Goal: Task Accomplishment & Management: Use online tool/utility

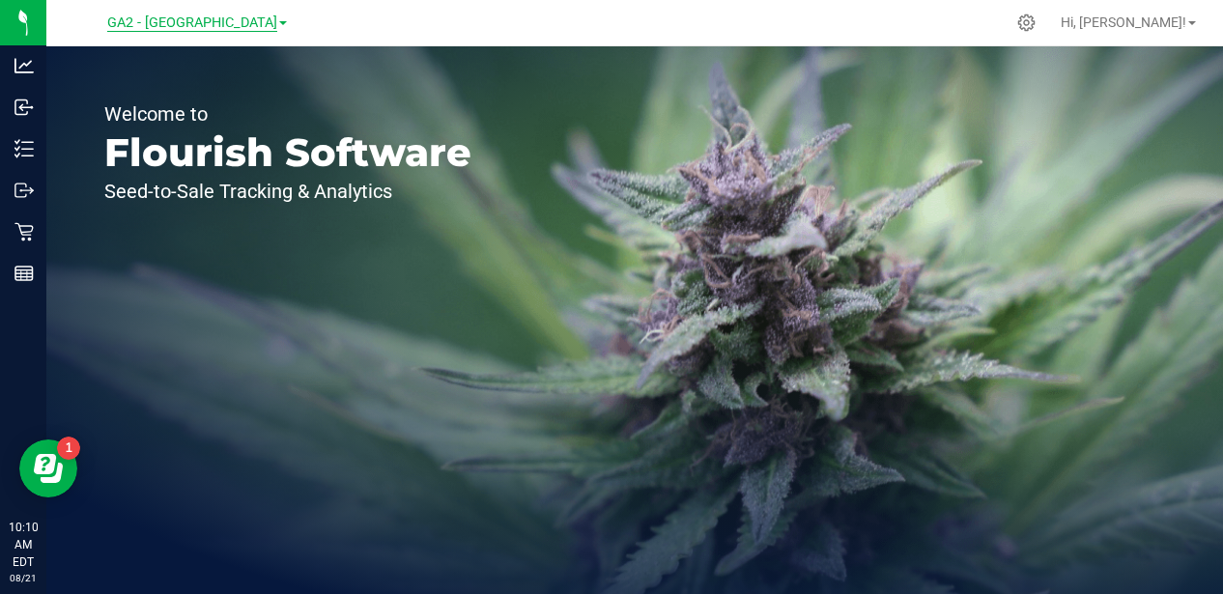
click at [222, 22] on span "GA2 - [GEOGRAPHIC_DATA]" at bounding box center [192, 22] width 170 height 17
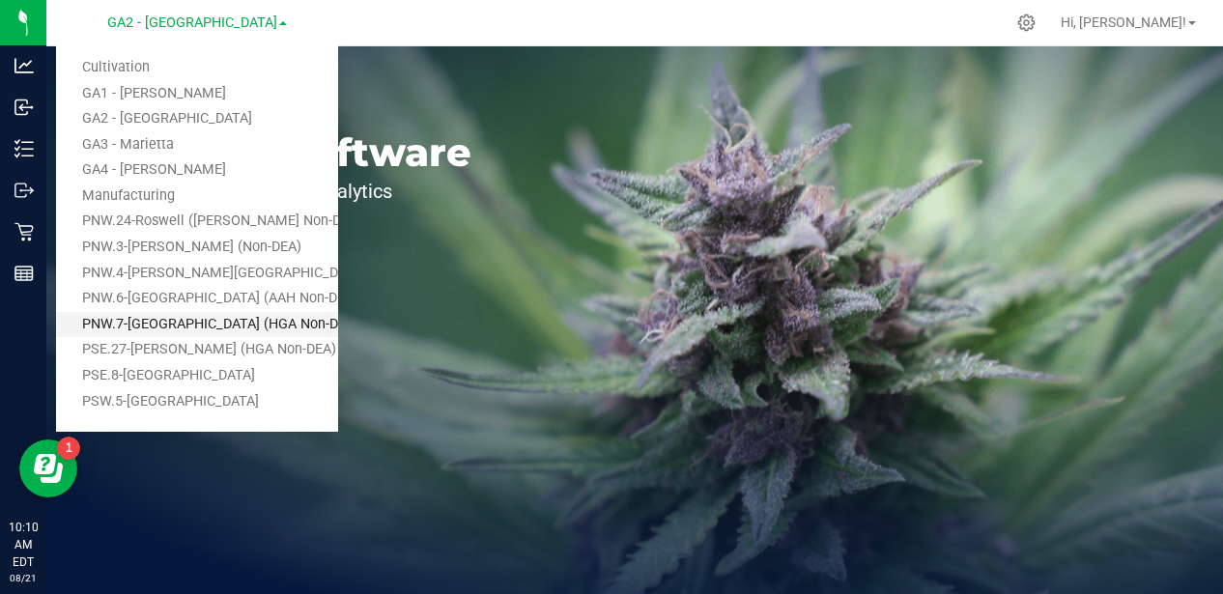
click at [176, 321] on link "PNW.7-[GEOGRAPHIC_DATA] (HGA Non-DEA)" at bounding box center [197, 325] width 282 height 26
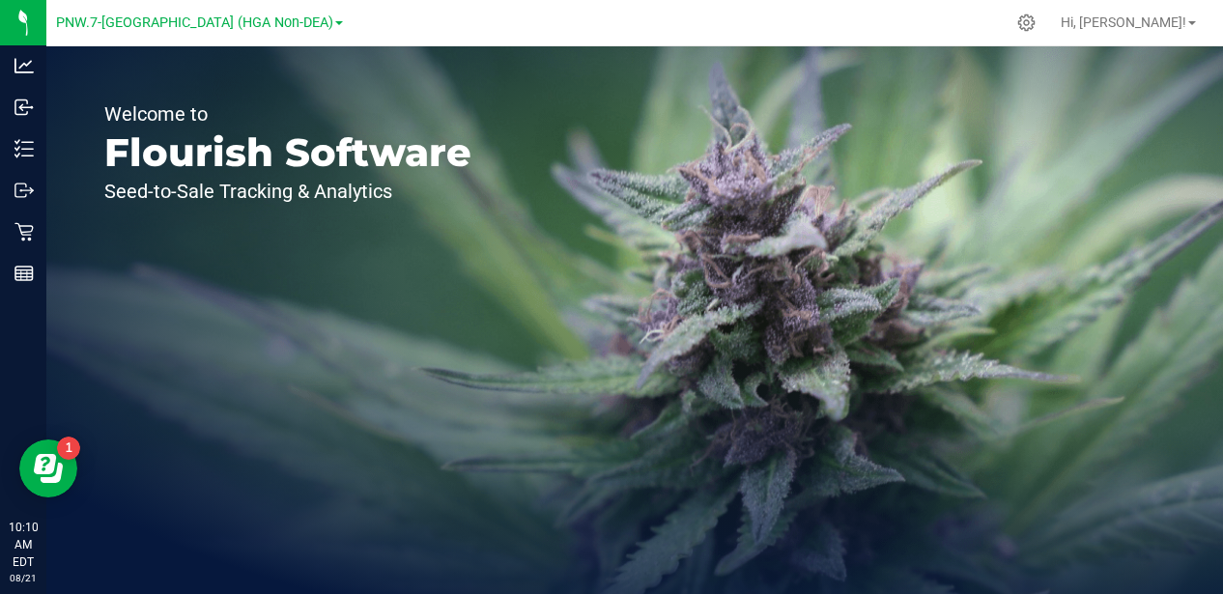
click at [335, 22] on span at bounding box center [339, 23] width 8 height 4
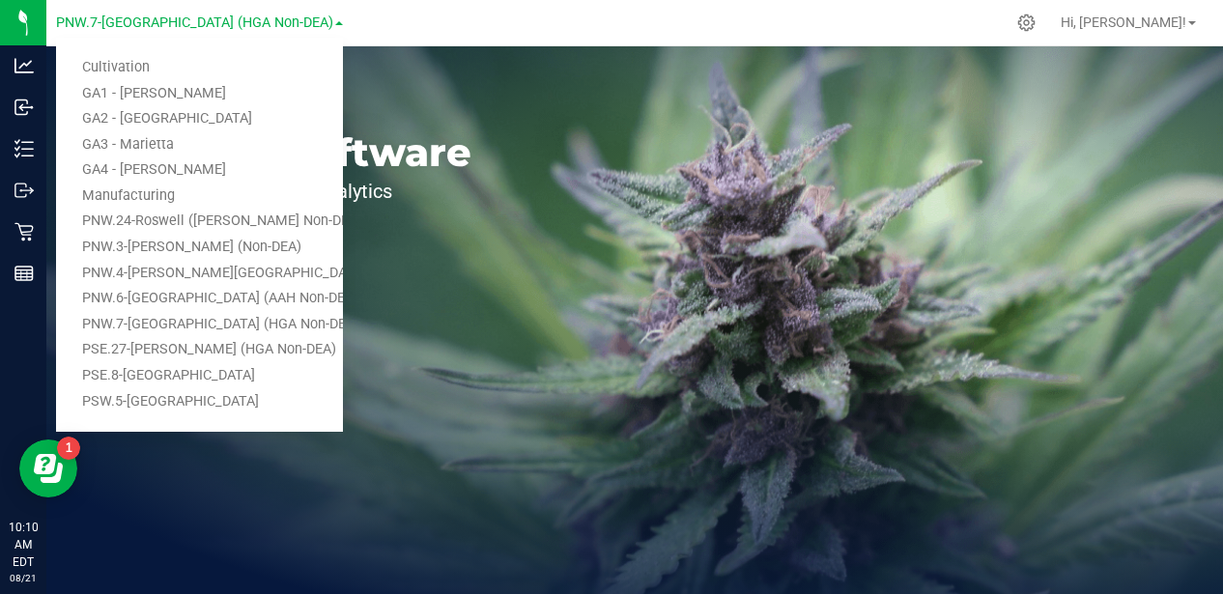
click at [357, 9] on div at bounding box center [678, 23] width 654 height 38
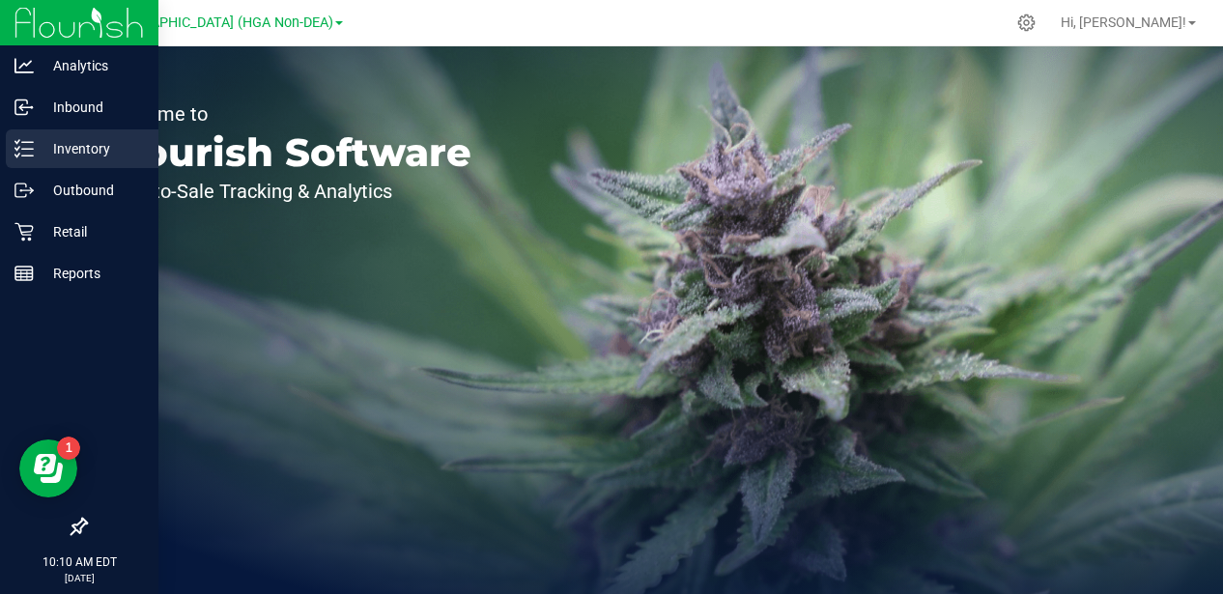
click at [56, 151] on p "Inventory" at bounding box center [92, 148] width 116 height 23
click at [53, 145] on p "Inventory" at bounding box center [92, 148] width 116 height 23
click at [52, 144] on p "Inventory" at bounding box center [92, 148] width 116 height 23
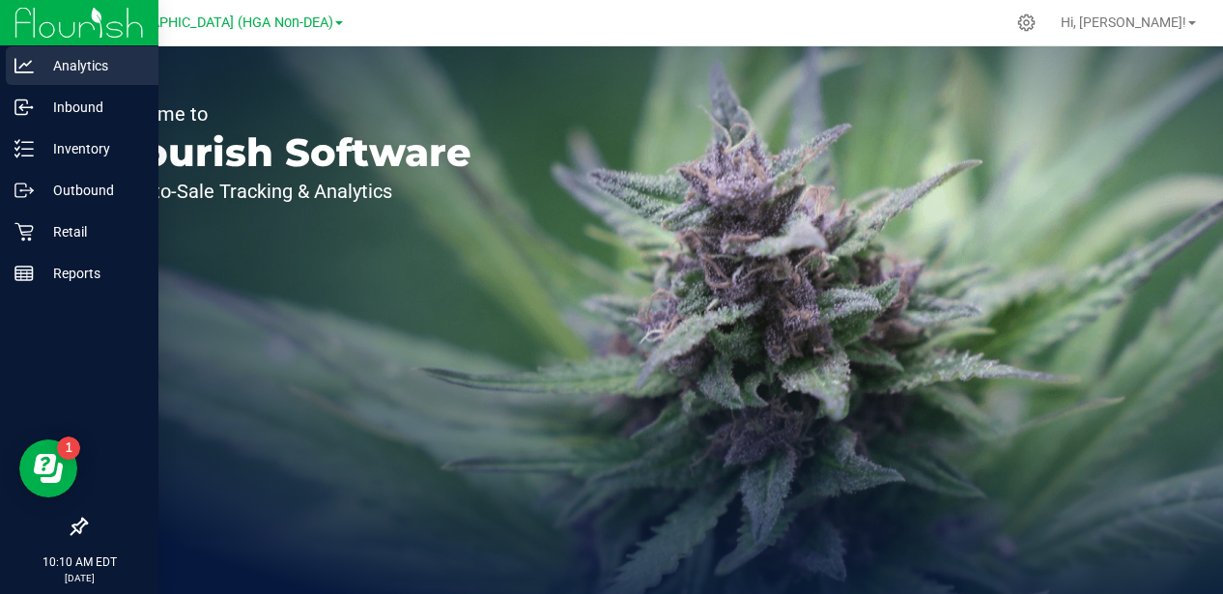
click at [80, 71] on p "Analytics" at bounding box center [92, 65] width 116 height 23
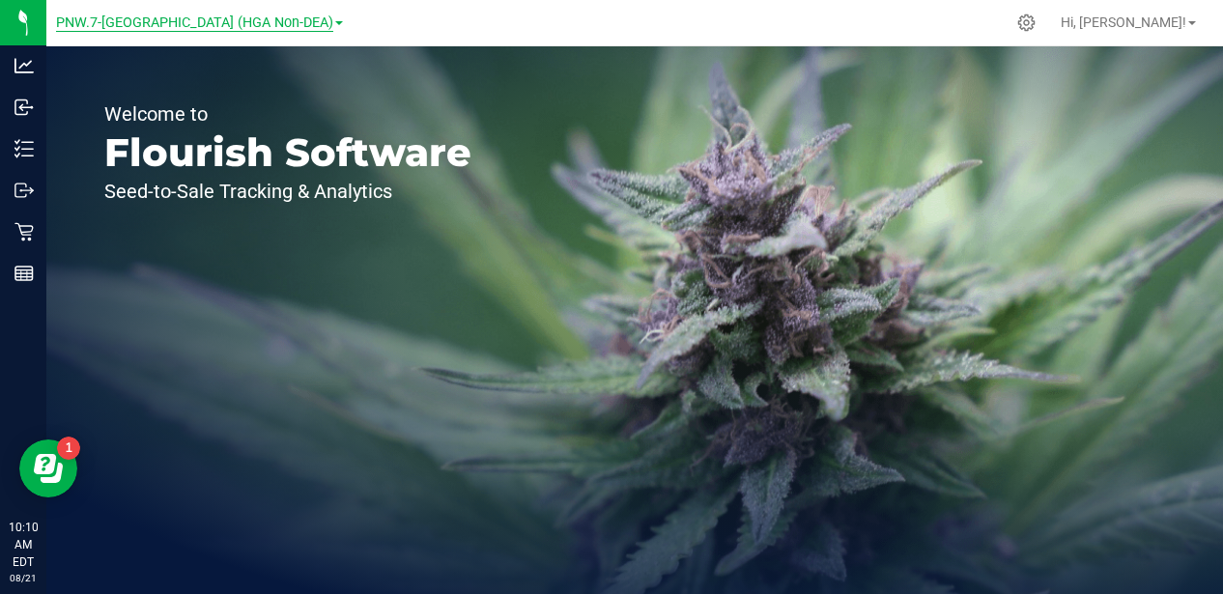
click at [268, 24] on span "PNW.7-[GEOGRAPHIC_DATA] (HGA Non-DEA)" at bounding box center [194, 22] width 277 height 17
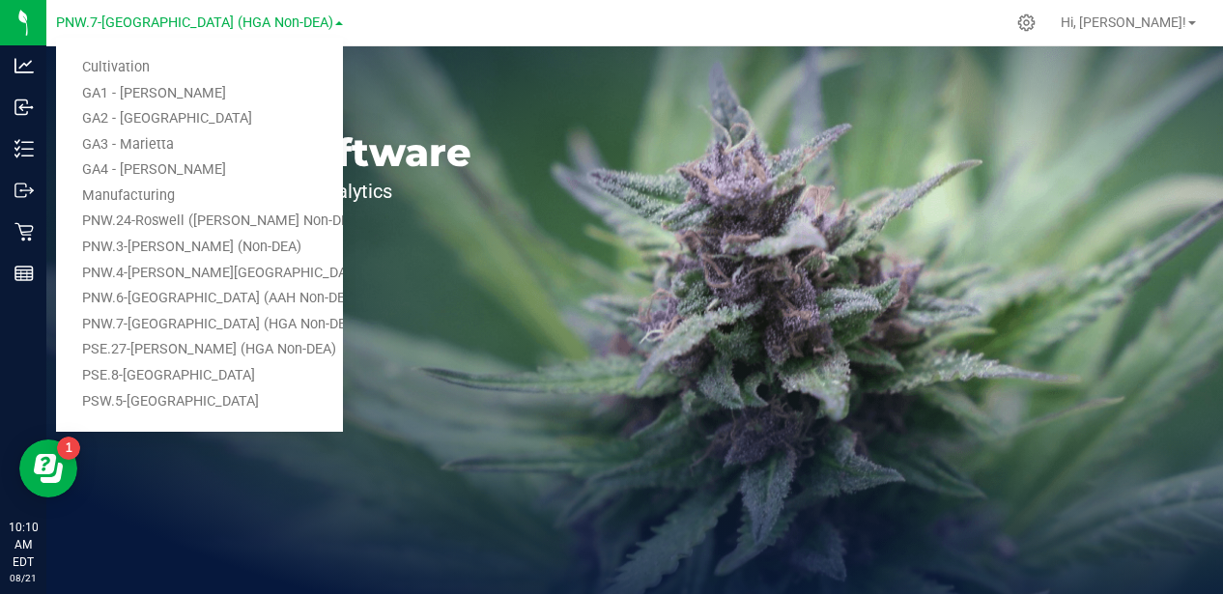
click at [399, 19] on div at bounding box center [678, 23] width 654 height 38
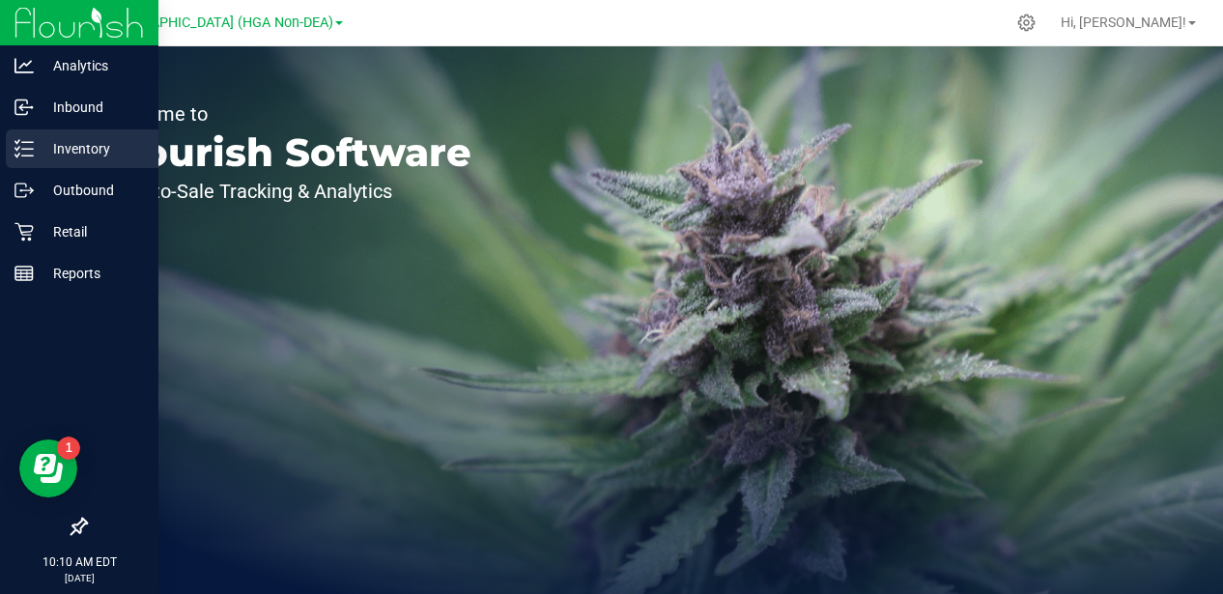
click at [75, 134] on div "Inventory" at bounding box center [82, 148] width 153 height 39
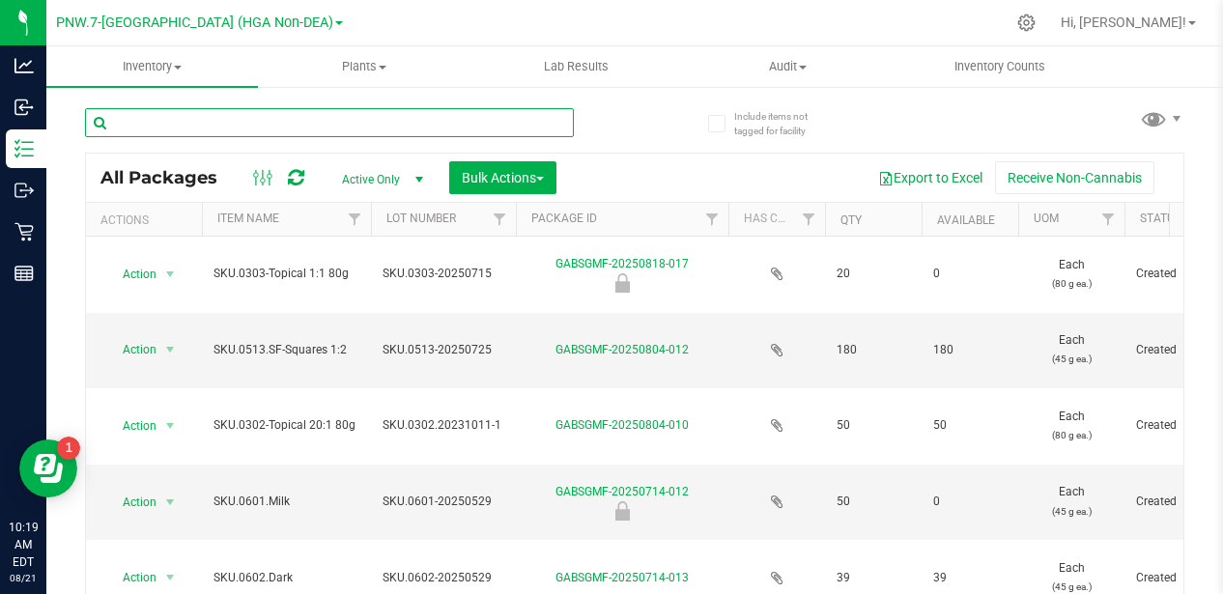
click at [273, 125] on input "text" at bounding box center [329, 122] width 489 height 29
paste input "SKU.0207.WM-Tincture 1:10"
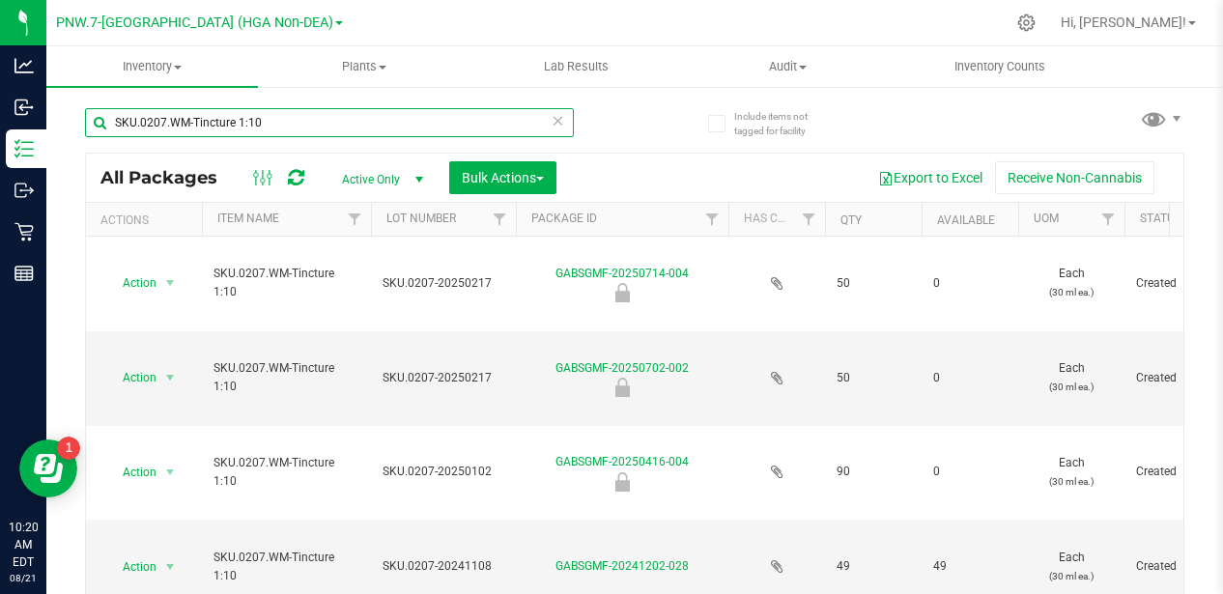
type input "SKU.0207.WM-Tincture 1:10"
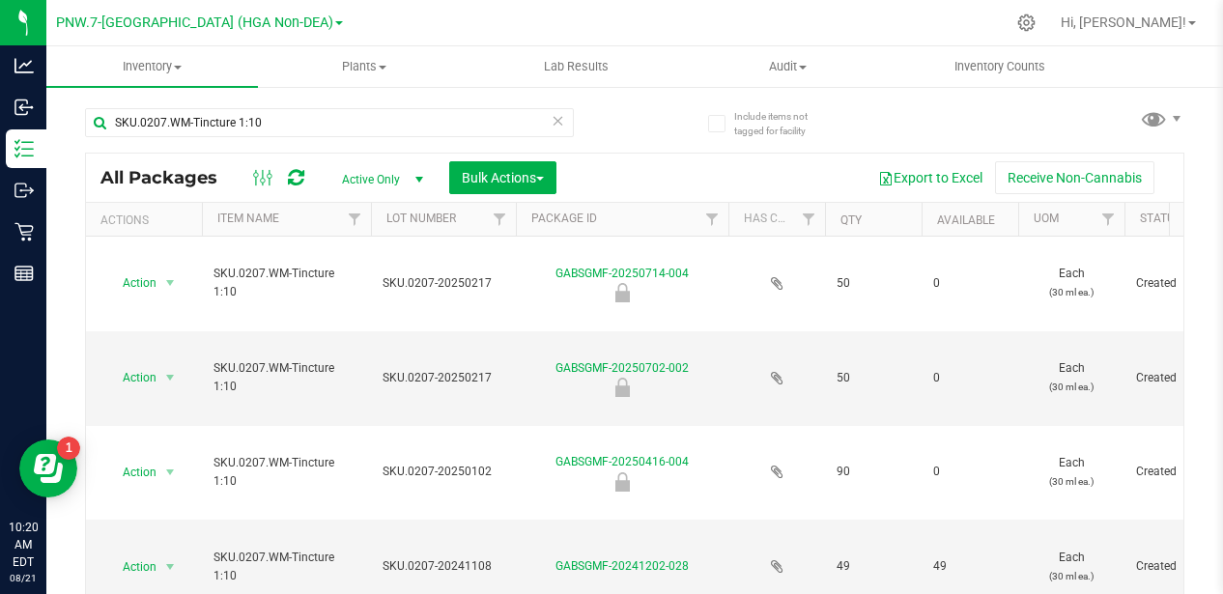
click at [285, 34] on div "PNW.7-[GEOGRAPHIC_DATA] (HGA Non-DEA) Cultivation GA1 - [PERSON_NAME] GA2 - [GE…" at bounding box center [199, 23] width 287 height 30
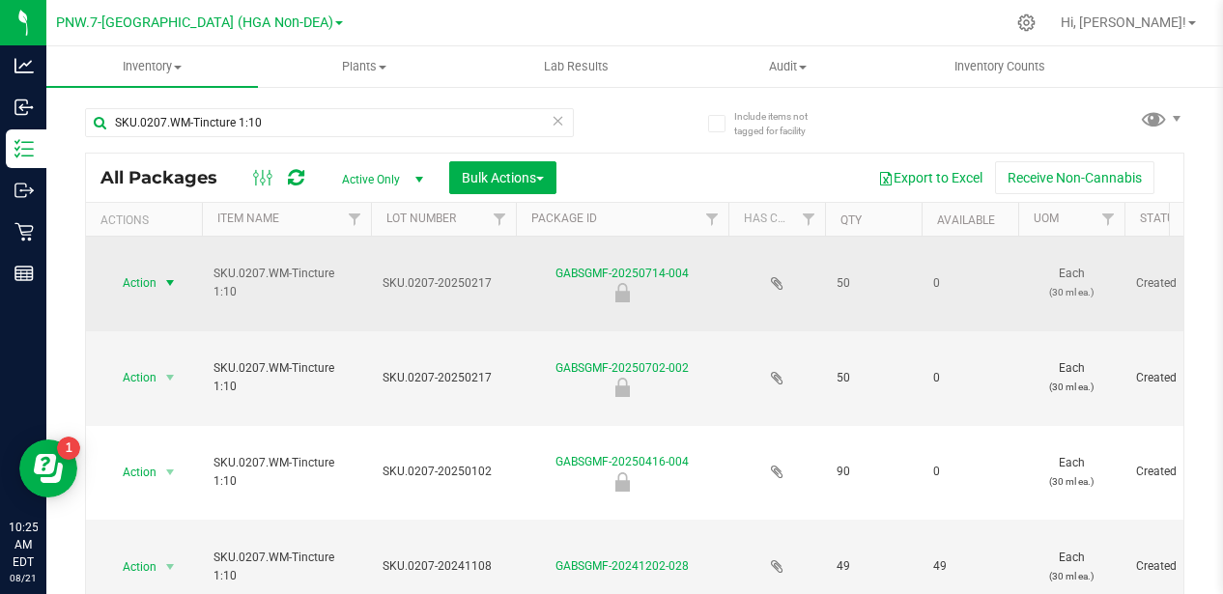
click at [167, 284] on span "select" at bounding box center [169, 282] width 15 height 15
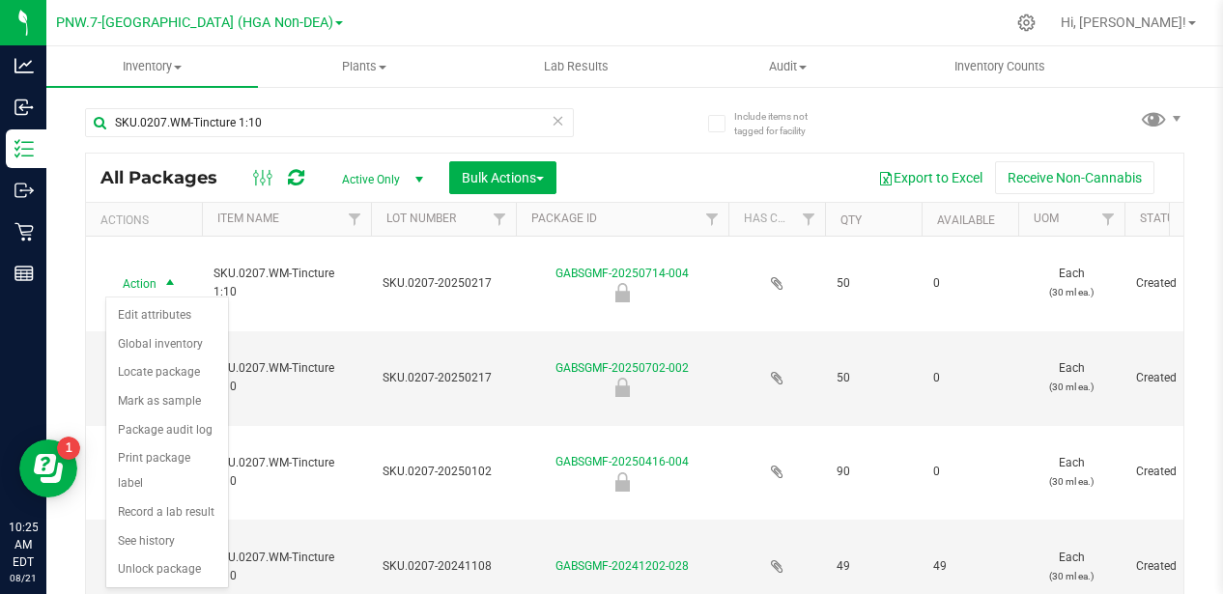
click at [691, 175] on div "Export to Excel Receive Non-Cannabis" at bounding box center [870, 177] width 598 height 33
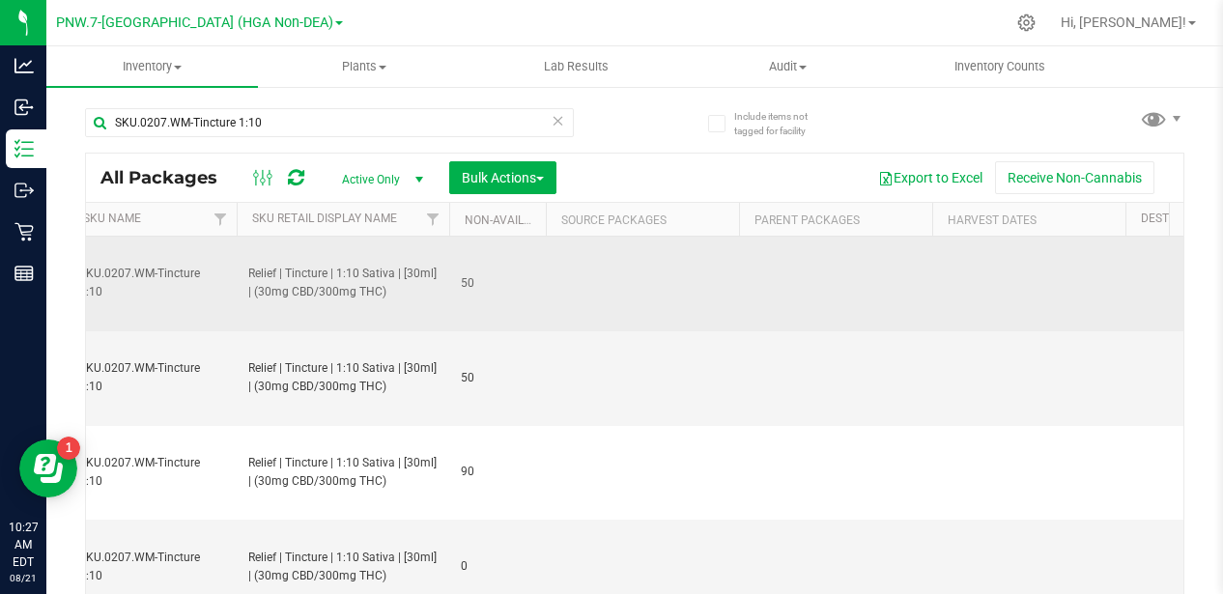
scroll to position [0, 5166]
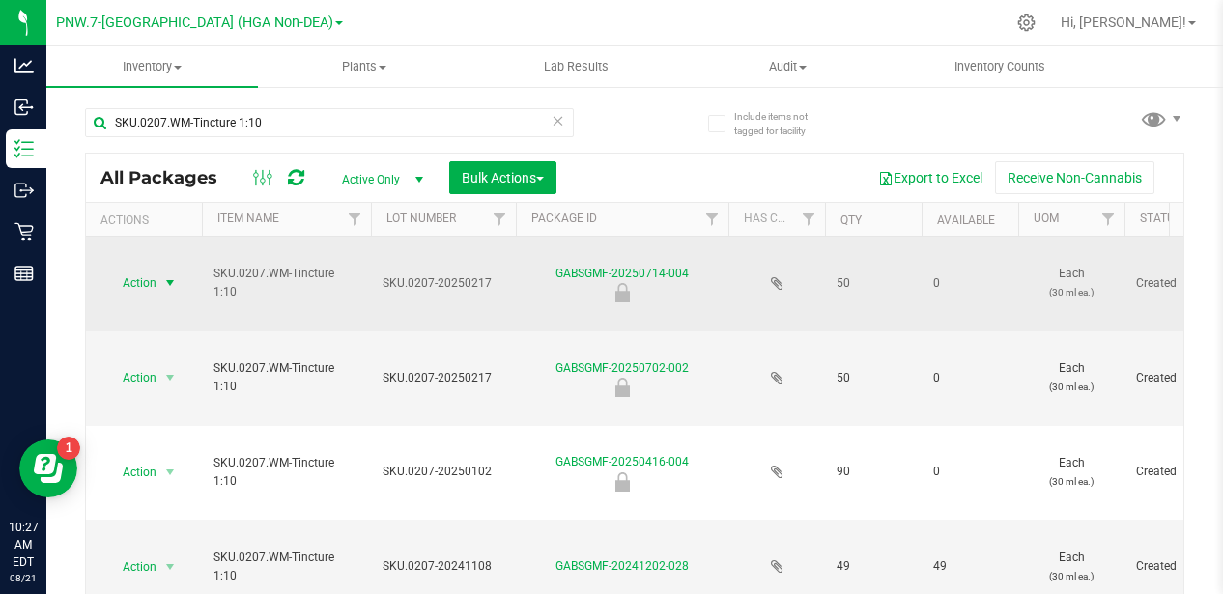
click at [173, 283] on span "select" at bounding box center [169, 282] width 15 height 15
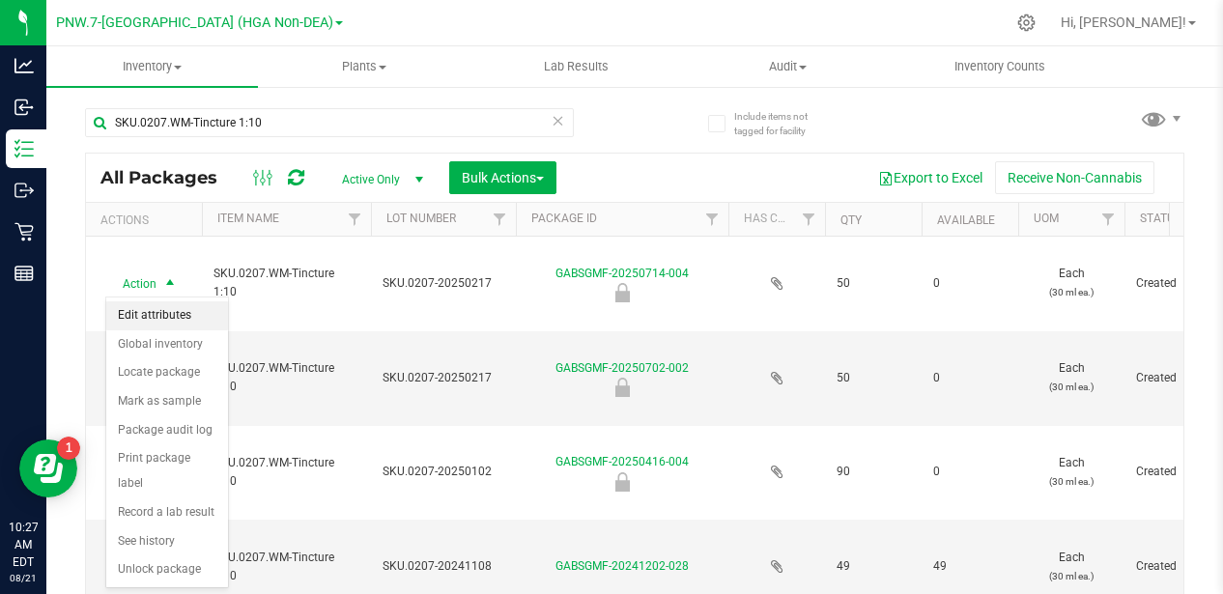
click at [175, 312] on li "Edit attributes" at bounding box center [167, 316] width 122 height 29
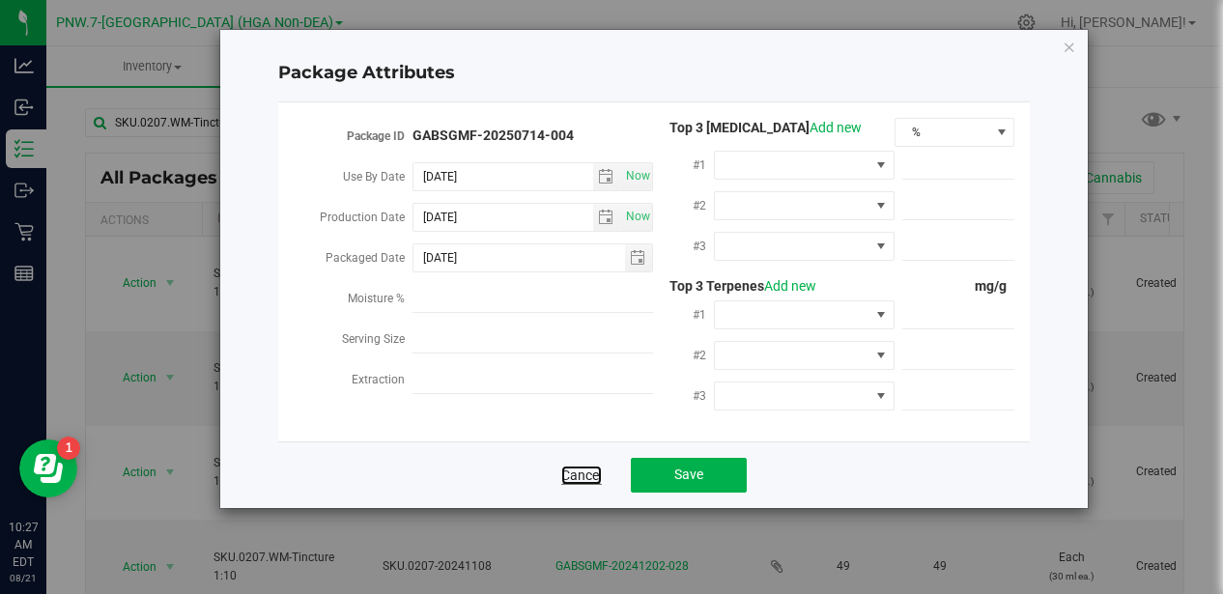
click at [589, 473] on link "Cancel" at bounding box center [581, 475] width 41 height 19
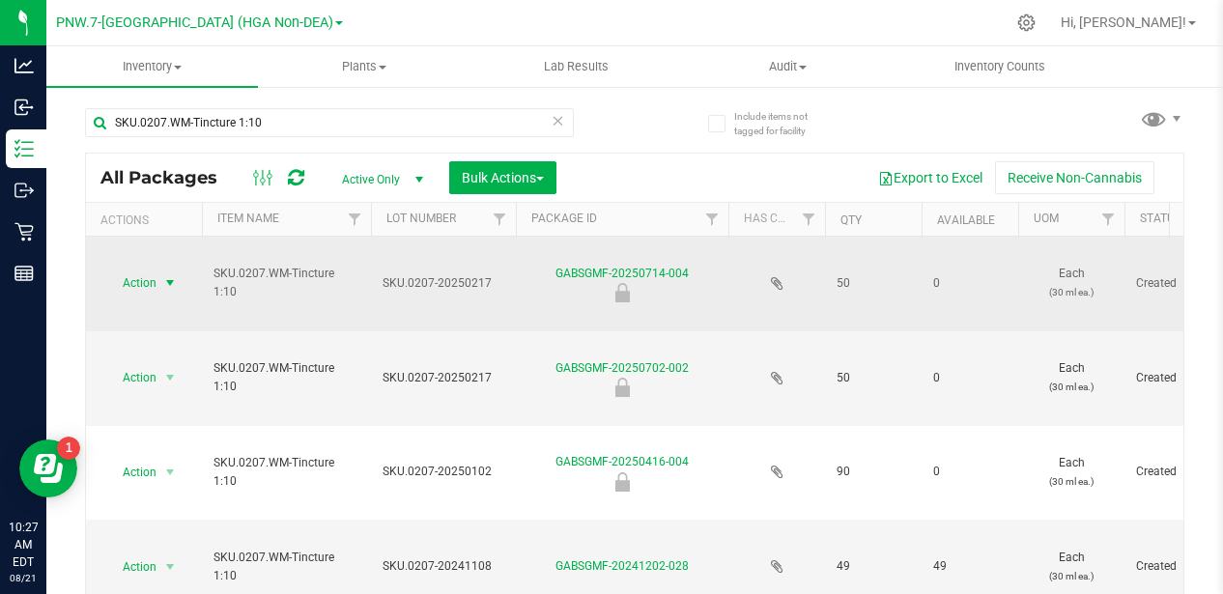
click at [170, 283] on span "select" at bounding box center [169, 282] width 15 height 15
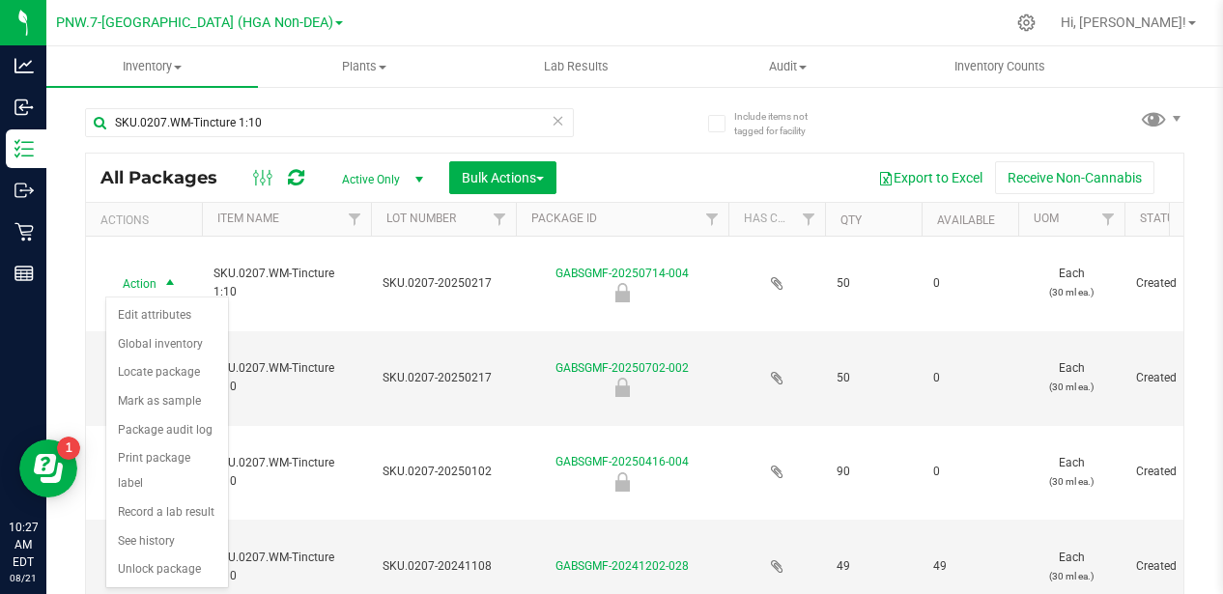
click at [700, 149] on div "SKU.0207.WM-Tincture 1:10 All Packages Active Only Active Only Lab Samples Lock…" at bounding box center [635, 374] width 1100 height 568
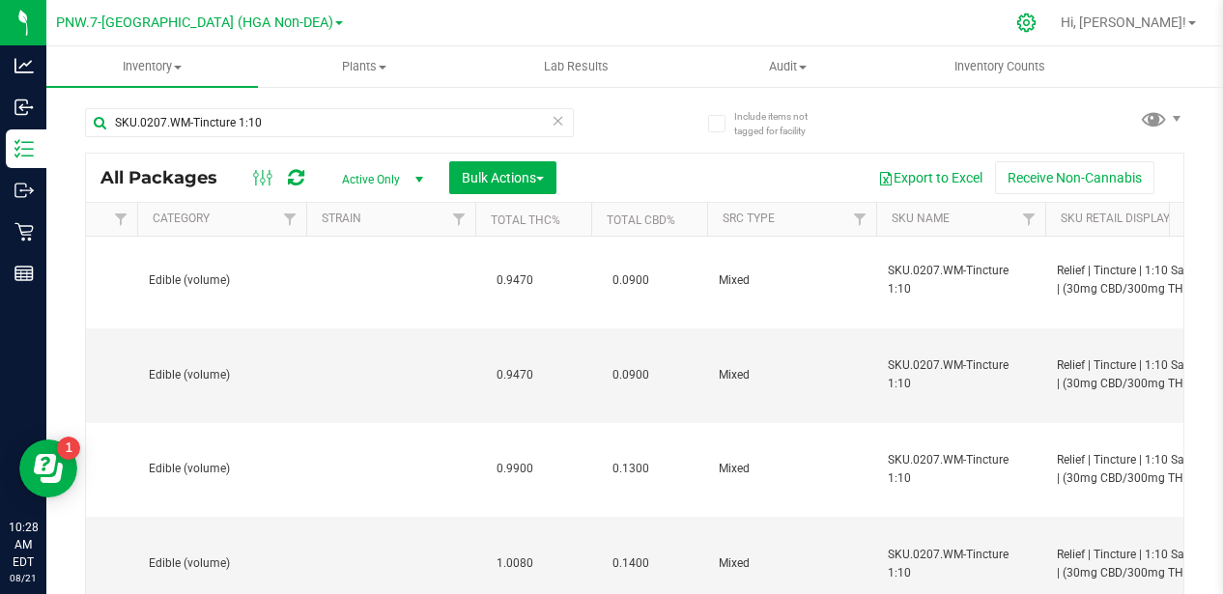
click at [1036, 25] on icon at bounding box center [1027, 23] width 18 height 18
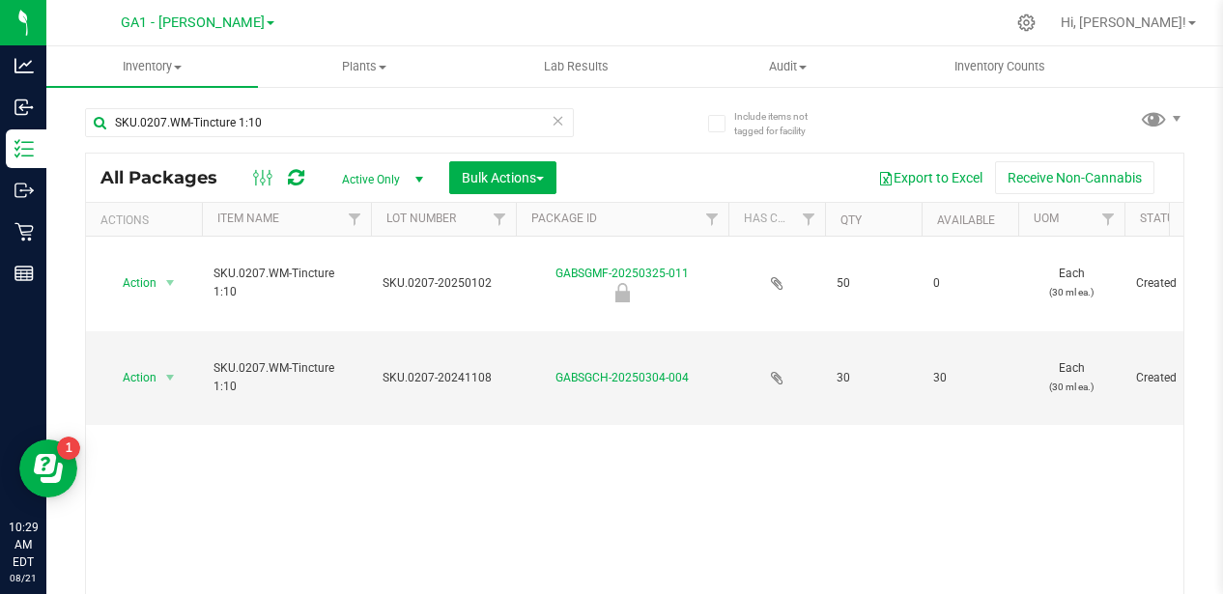
click at [552, 121] on icon at bounding box center [559, 119] width 14 height 23
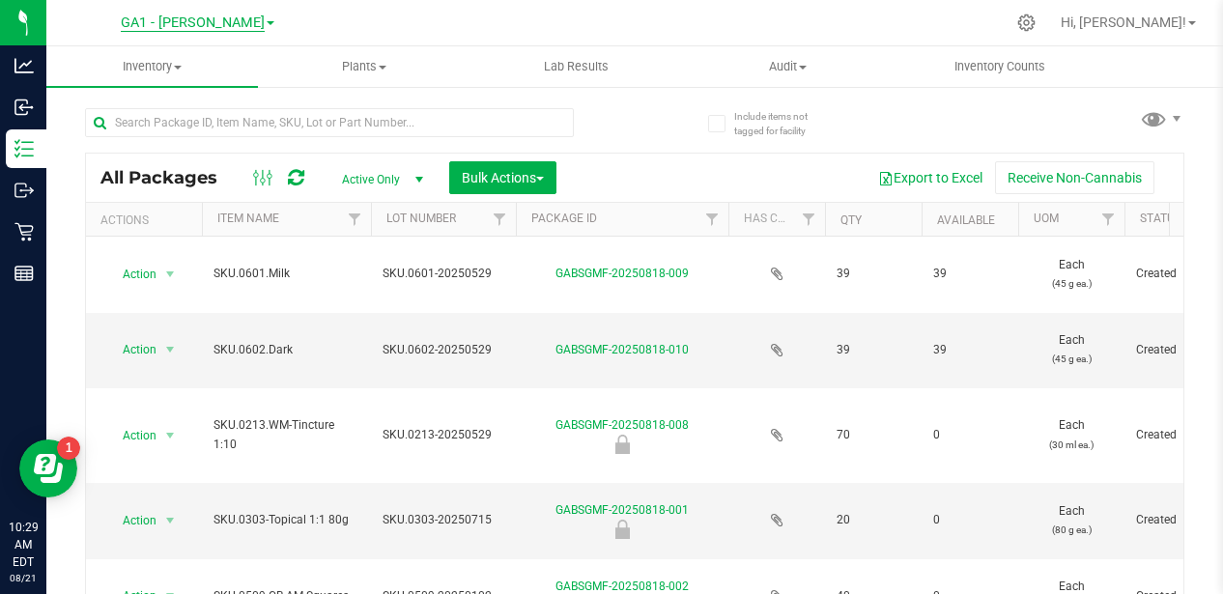
click at [219, 26] on span "GA1 - [PERSON_NAME]" at bounding box center [193, 22] width 144 height 17
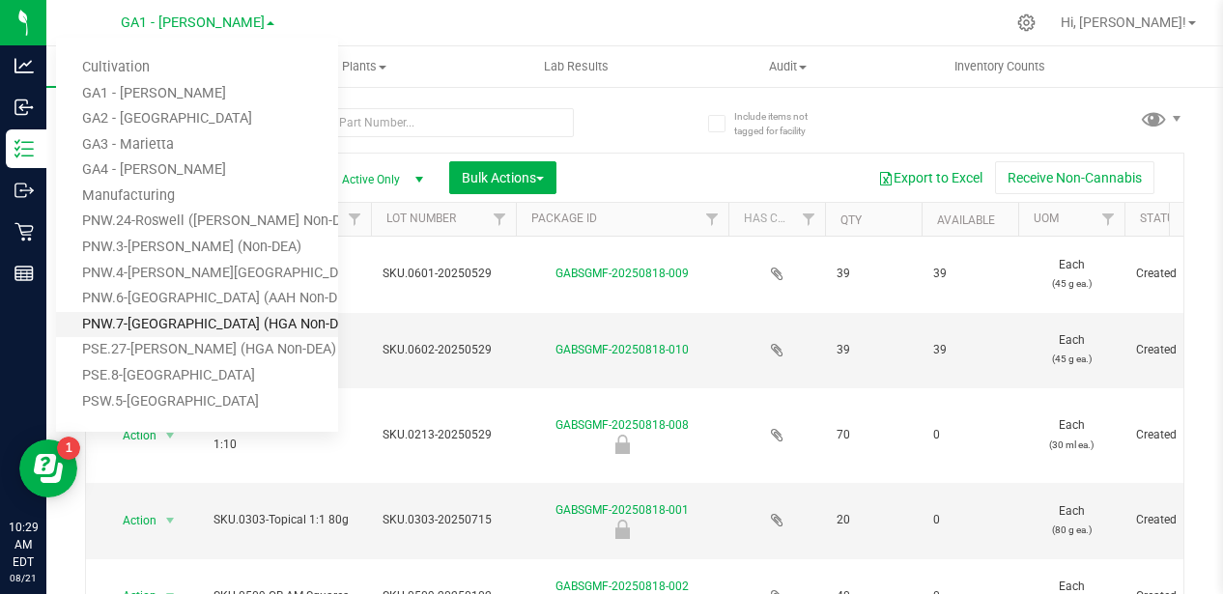
click at [209, 312] on link "PNW.7-[GEOGRAPHIC_DATA] (HGA Non-DEA)" at bounding box center [197, 325] width 282 height 26
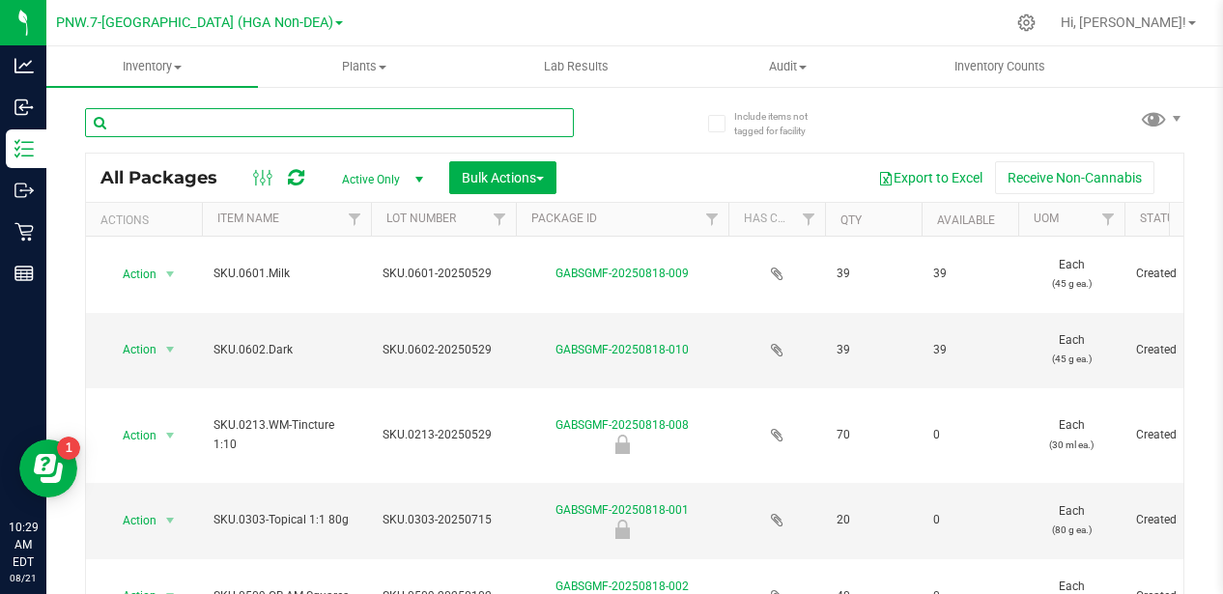
click at [392, 132] on input "text" at bounding box center [329, 122] width 489 height 29
paste input "SKU.0207.WM-Tincture 1:10"
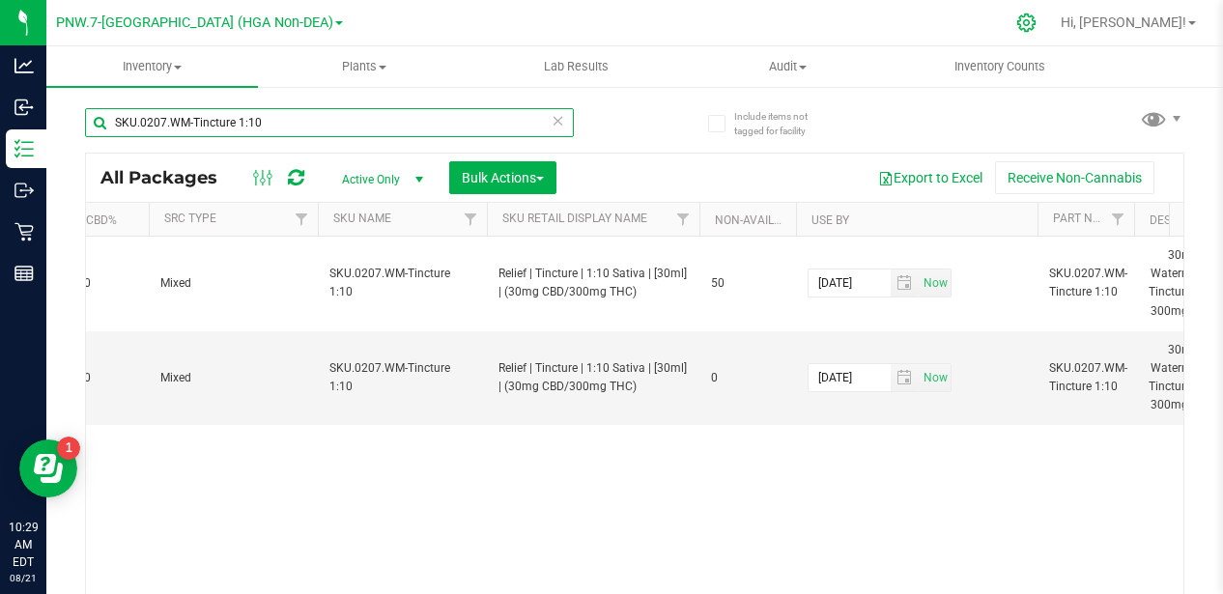
type input "SKU.0207.WM-Tincture 1:10"
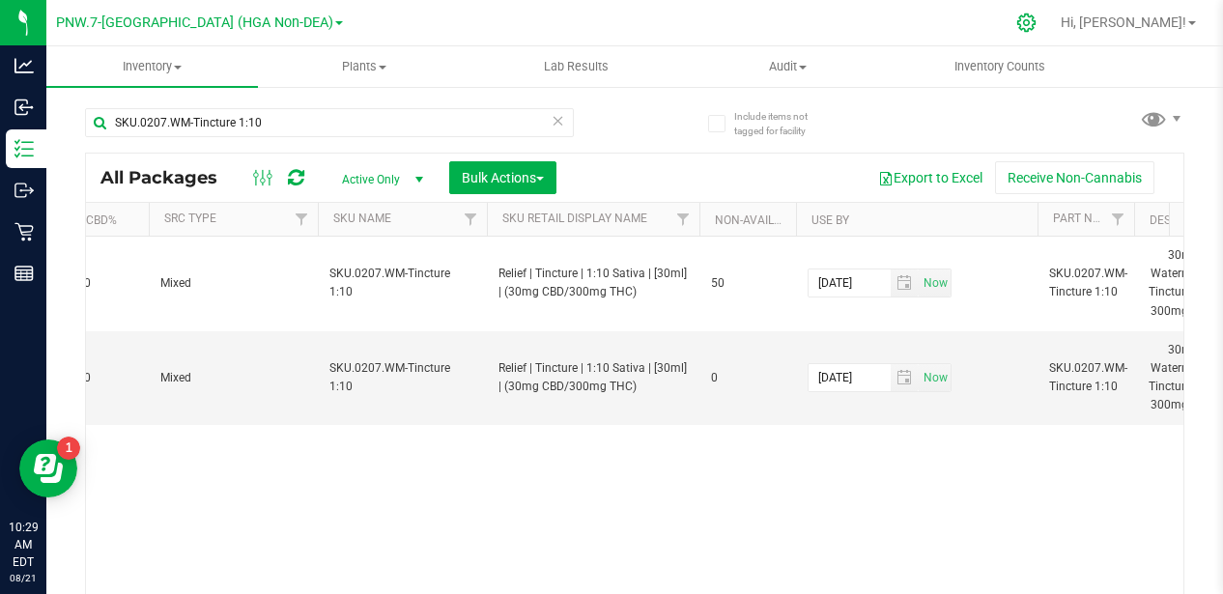
click at [1051, 31] on div at bounding box center [1027, 23] width 48 height 42
click at [1036, 24] on icon at bounding box center [1027, 23] width 18 height 18
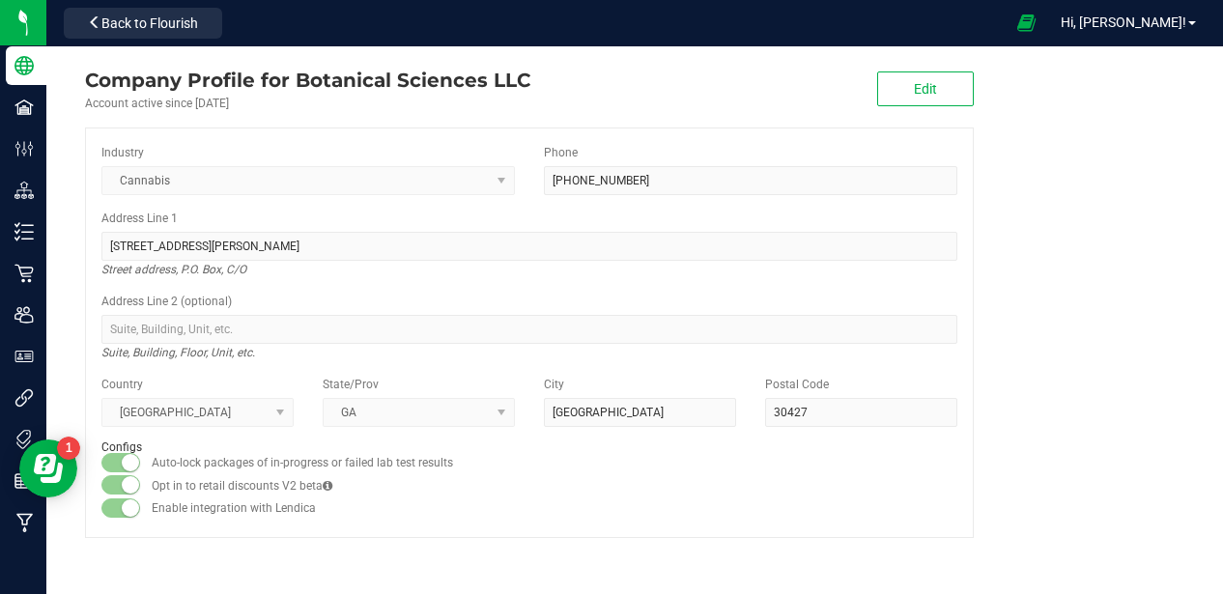
drag, startPoint x: 54, startPoint y: 471, endPoint x: 53, endPoint y: 555, distance: 84.1
click html "Resource Center"
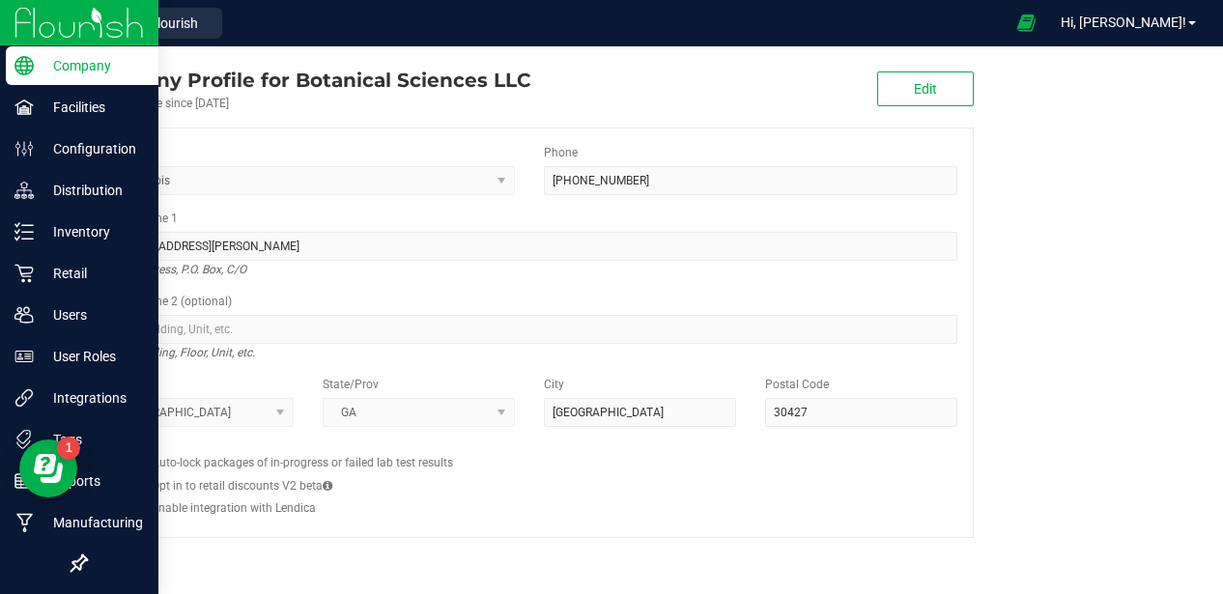
click at [48, 62] on p "Company" at bounding box center [92, 65] width 116 height 23
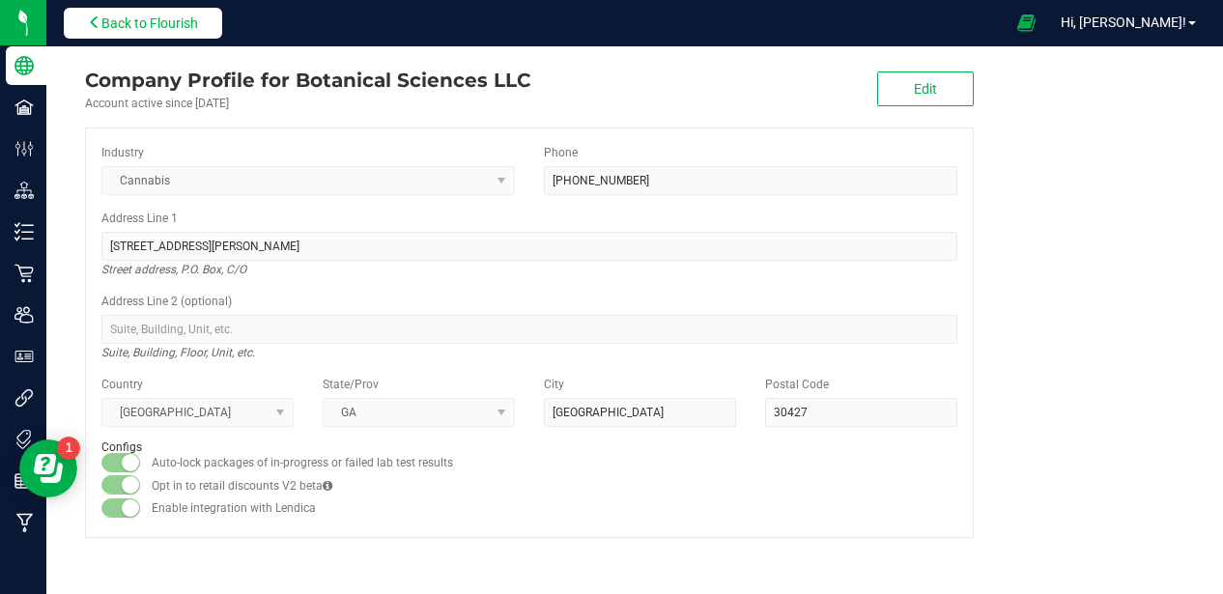
click at [129, 21] on span "Back to Flourish" at bounding box center [149, 22] width 97 height 15
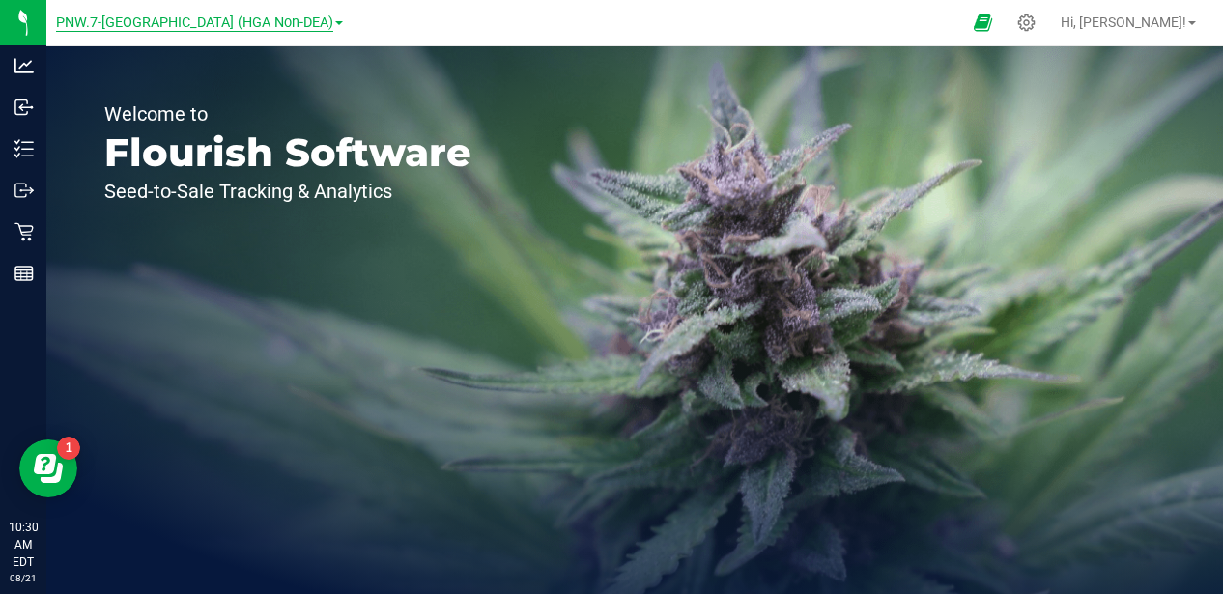
click at [256, 28] on span "PNW.7-[GEOGRAPHIC_DATA] (HGA Non-DEA)" at bounding box center [194, 22] width 277 height 17
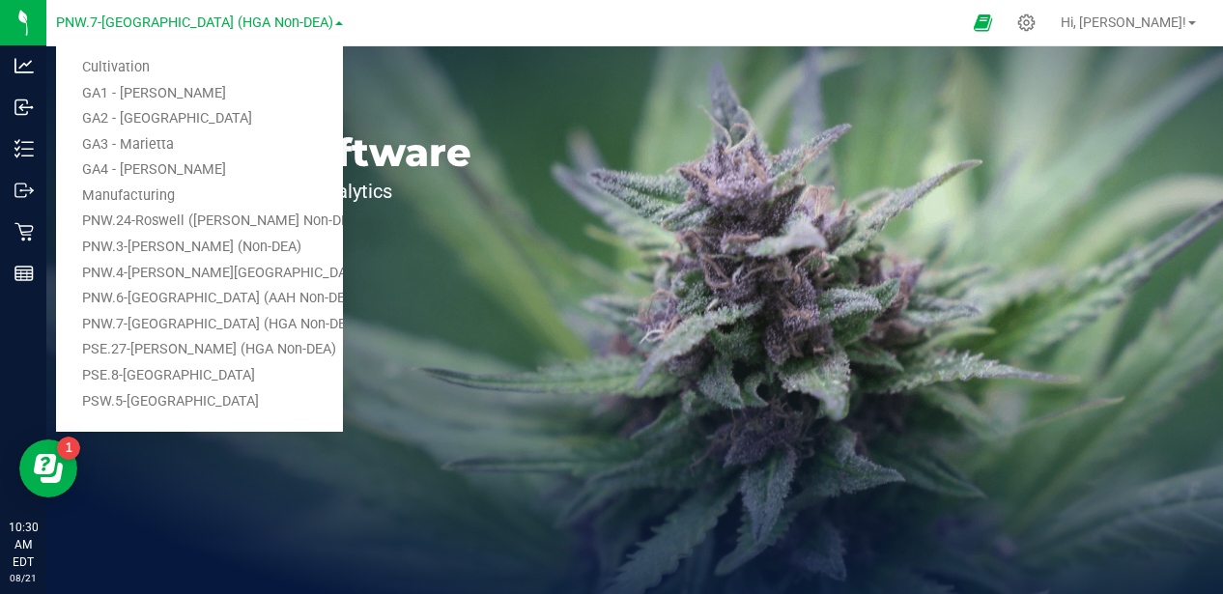
click at [503, 6] on div at bounding box center [656, 23] width 611 height 38
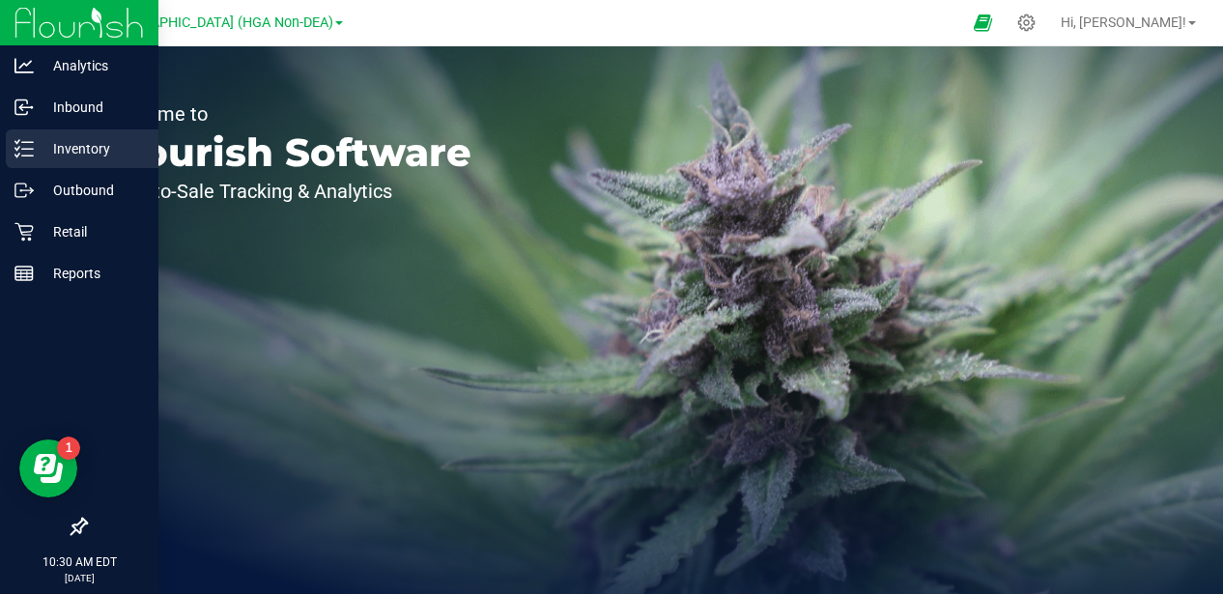
click at [72, 151] on p "Inventory" at bounding box center [92, 148] width 116 height 23
